Goal: Task Accomplishment & Management: Understand process/instructions

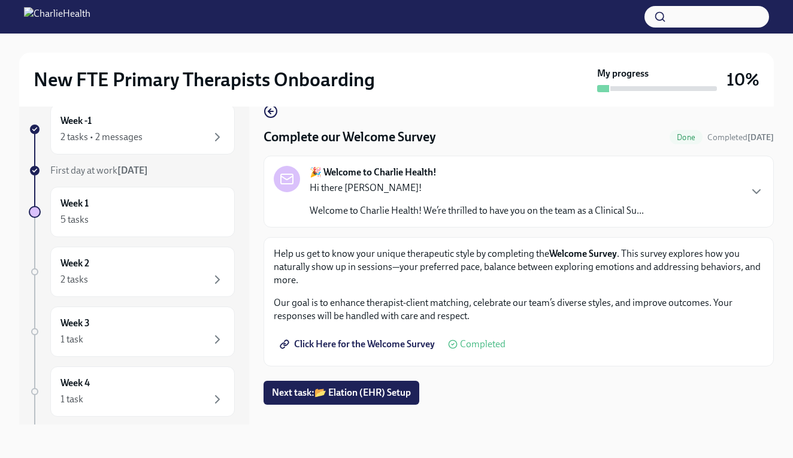
scroll to position [22, 0]
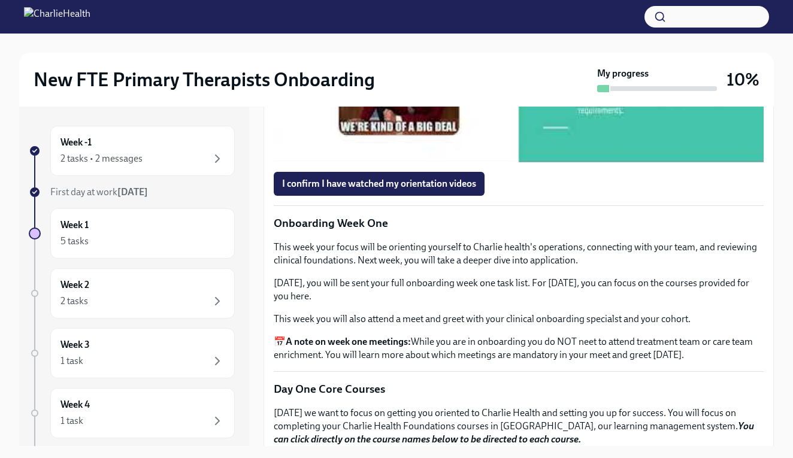
scroll to position [1267, 0]
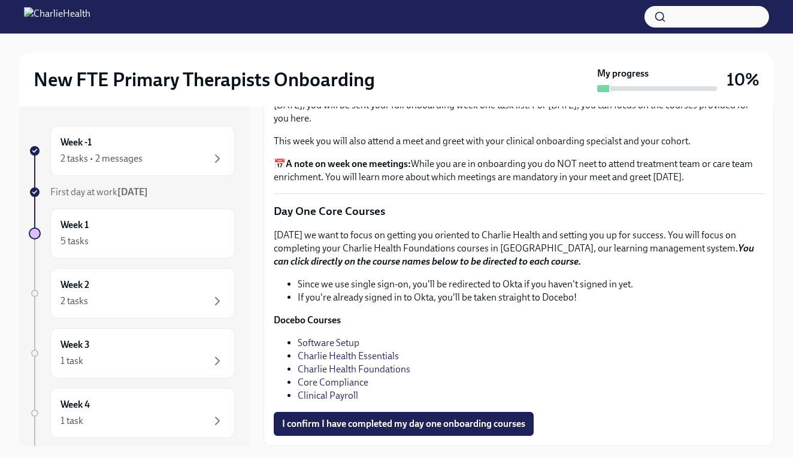
scroll to position [1551, 0]
click at [457, 12] on span "I confirm I have watched my orientation videos" at bounding box center [379, 6] width 194 height 12
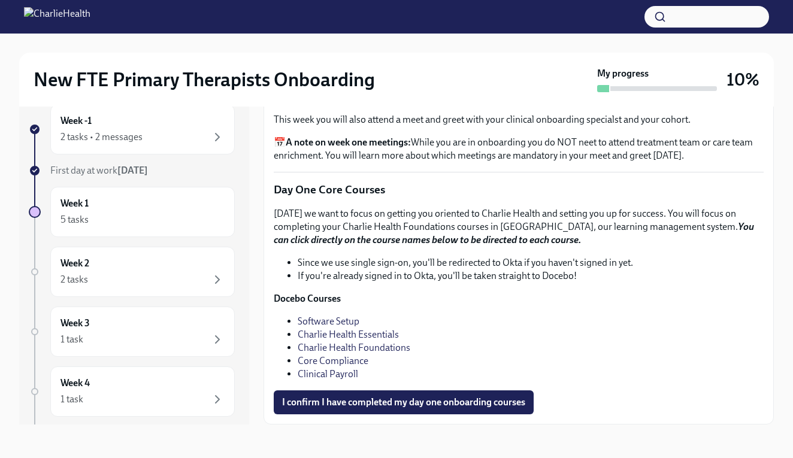
scroll to position [22, 0]
click at [327, 318] on link "Software Setup" at bounding box center [329, 321] width 62 height 11
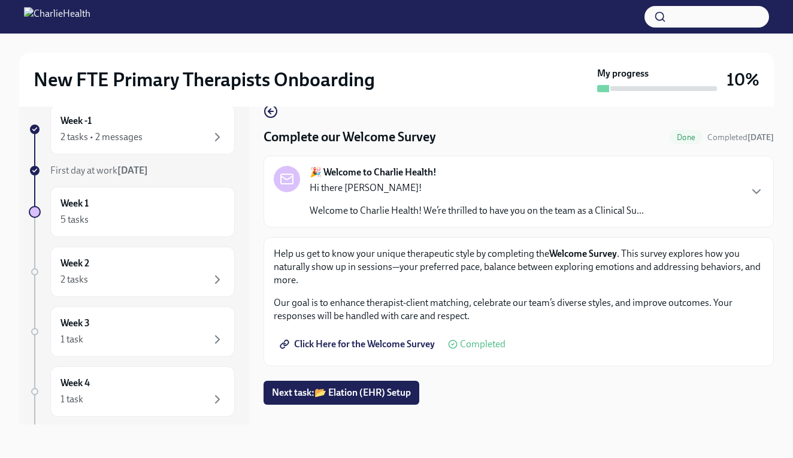
scroll to position [22, 0]
click at [269, 110] on icon "button" at bounding box center [269, 111] width 2 height 5
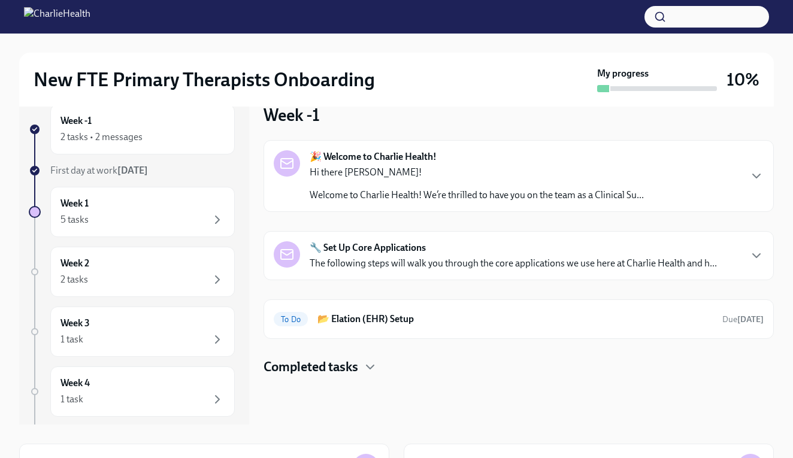
scroll to position [1, 0]
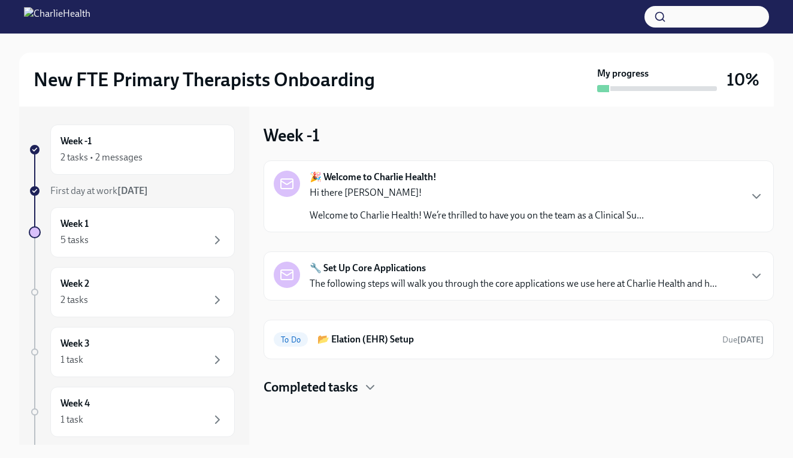
click at [439, 169] on div "🎉 Welcome to Charlie Health! Hi there Shayna! Welcome to Charlie Health! We’re …" at bounding box center [518, 196] width 510 height 72
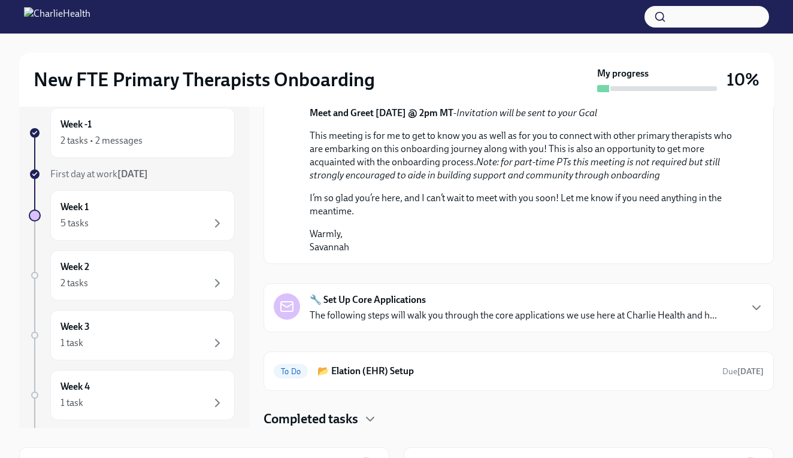
scroll to position [627, 0]
click at [374, 306] on strong "🔧 Set Up Core Applications" at bounding box center [368, 299] width 116 height 13
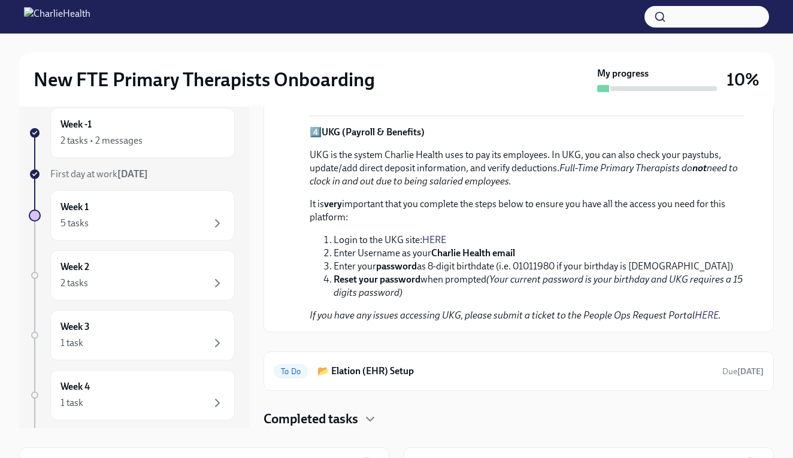
scroll to position [1414, 0]
click at [373, 371] on h6 "📂 Elation (EHR) Setup" at bounding box center [514, 371] width 395 height 13
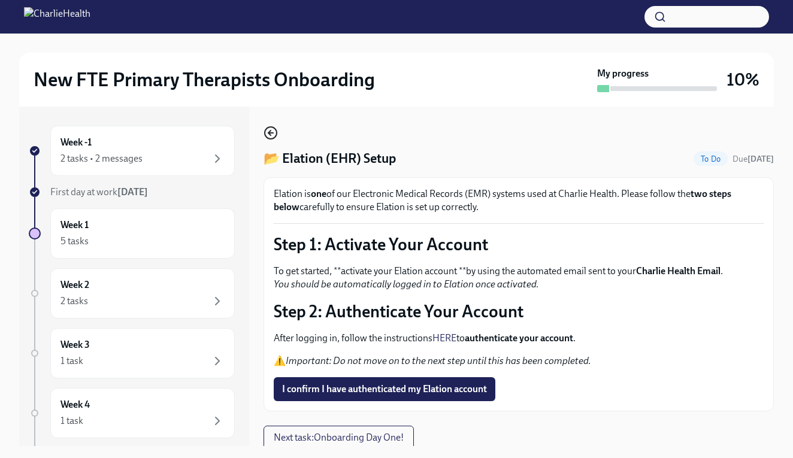
click at [274, 134] on icon "button" at bounding box center [270, 133] width 14 height 14
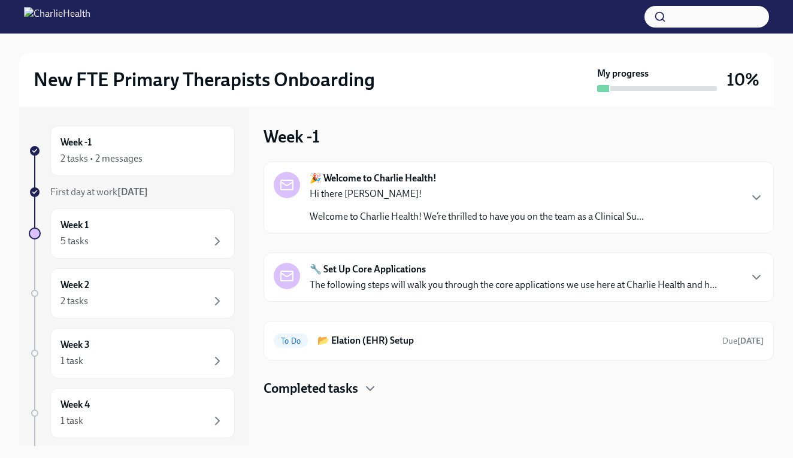
click at [357, 267] on strong "🔧 Set Up Core Applications" at bounding box center [368, 269] width 116 height 13
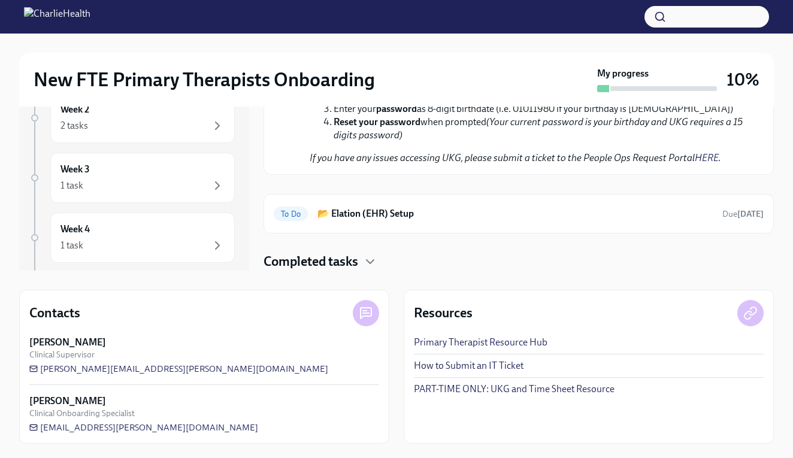
scroll to position [175, 0]
click at [358, 266] on h4 "Completed tasks" at bounding box center [310, 262] width 95 height 18
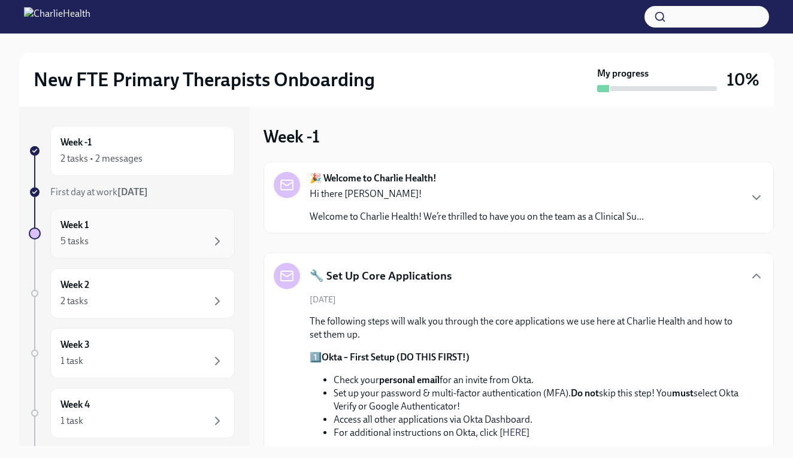
scroll to position [0, 0]
click at [147, 222] on div "Week 1 5 tasks" at bounding box center [142, 234] width 164 height 30
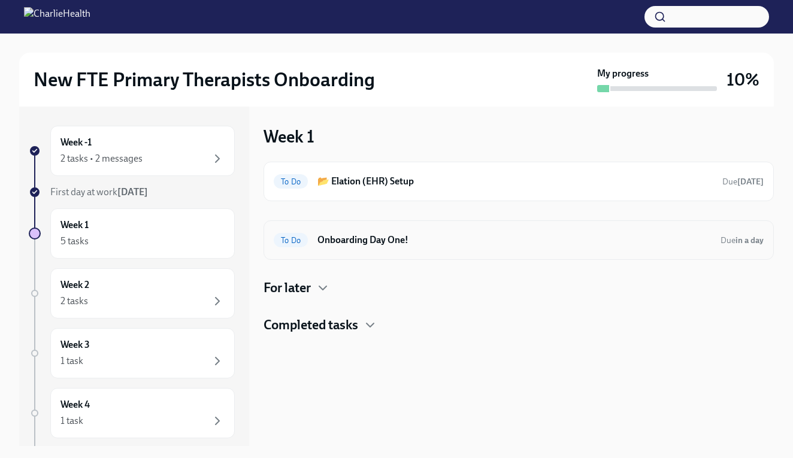
click at [402, 241] on h6 "Onboarding Day One!" at bounding box center [513, 239] width 393 height 13
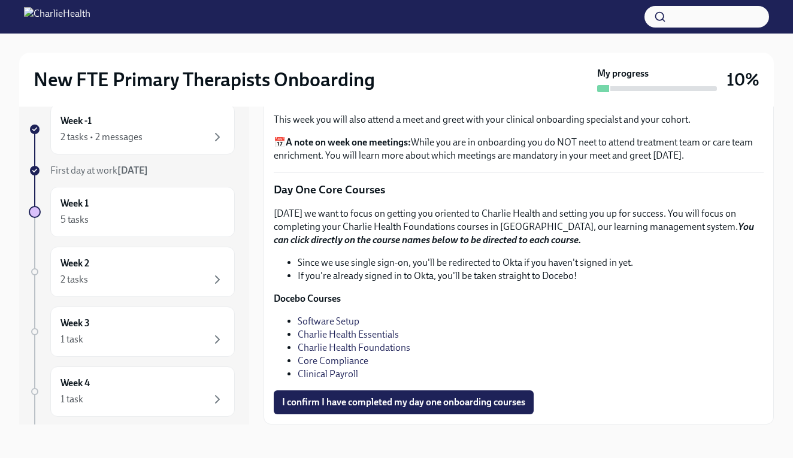
scroll to position [22, 0]
click at [343, 323] on link "Software Setup" at bounding box center [329, 321] width 62 height 11
click at [338, 333] on link "Charlie Health Essentials" at bounding box center [348, 334] width 101 height 11
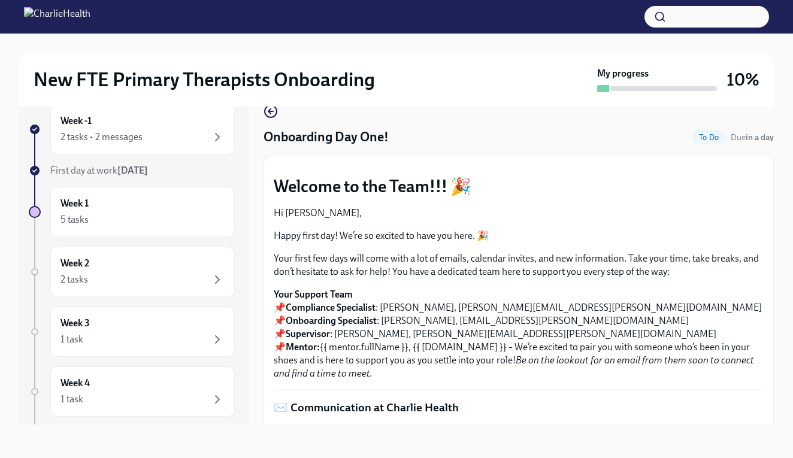
scroll to position [1721, 0]
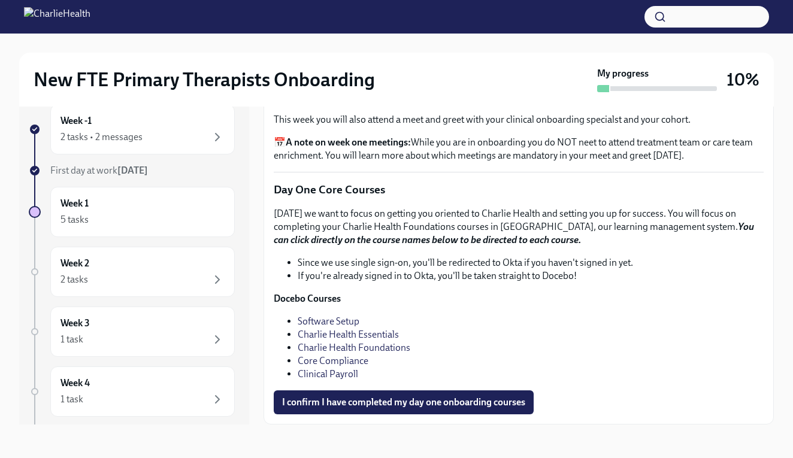
click at [326, 348] on link "Charlie Health Foundations" at bounding box center [354, 347] width 113 height 11
